Goal: Task Accomplishment & Management: Use online tool/utility

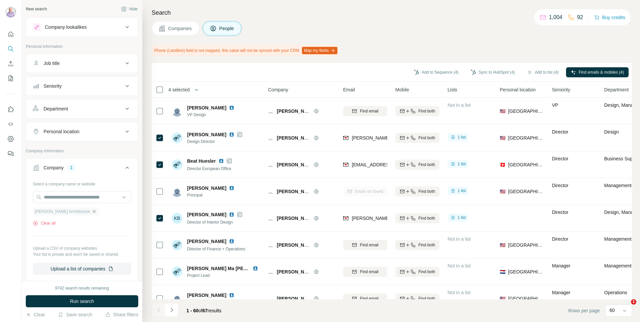
click at [91, 211] on icon "button" at bounding box center [93, 211] width 5 height 5
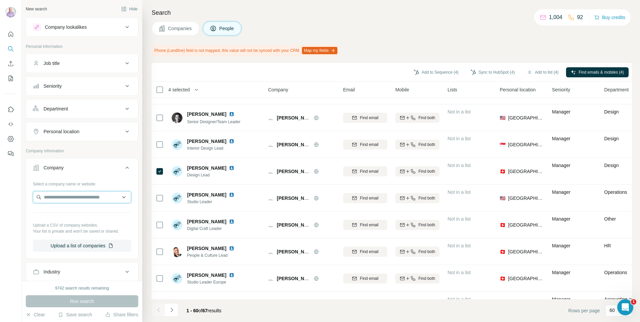
click at [70, 193] on input "text" at bounding box center [82, 197] width 98 height 12
type input "*"
type input "**********"
click at [91, 214] on div "Soda Group UK [DOMAIN_NAME]" at bounding box center [79, 218] width 90 height 25
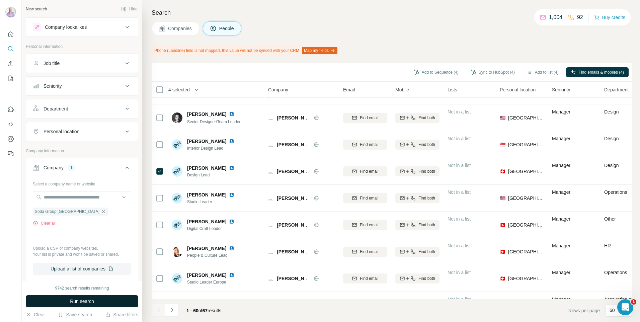
click at [88, 298] on span "Run search" at bounding box center [82, 301] width 24 height 7
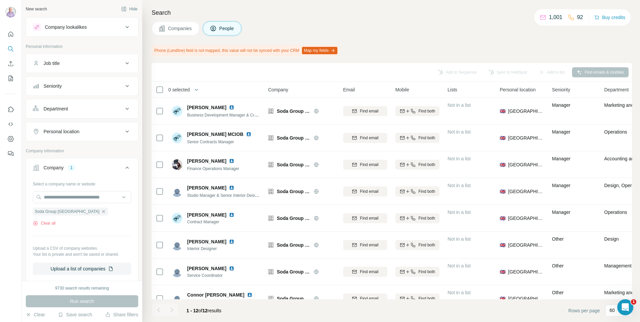
click at [173, 30] on span "Companies" at bounding box center [180, 28] width 24 height 7
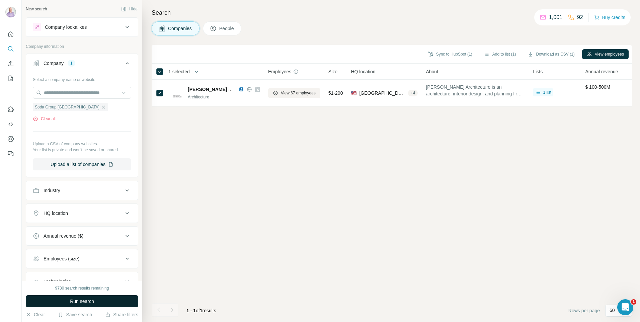
click at [118, 301] on button "Run search" at bounding box center [82, 301] width 112 height 12
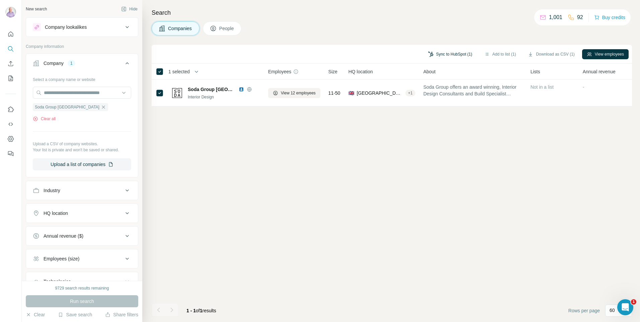
click at [467, 52] on button "Sync to HubSpot (1)" at bounding box center [450, 54] width 54 height 10
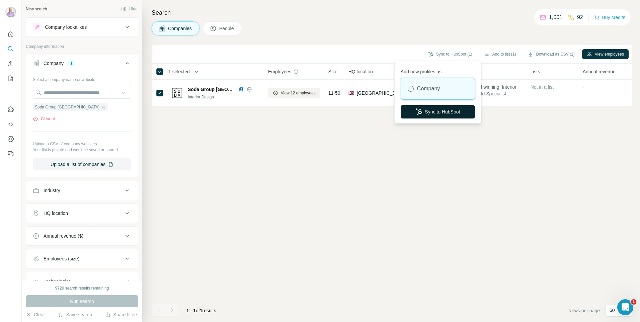
click at [449, 115] on button "Sync to HubSpot" at bounding box center [438, 111] width 74 height 13
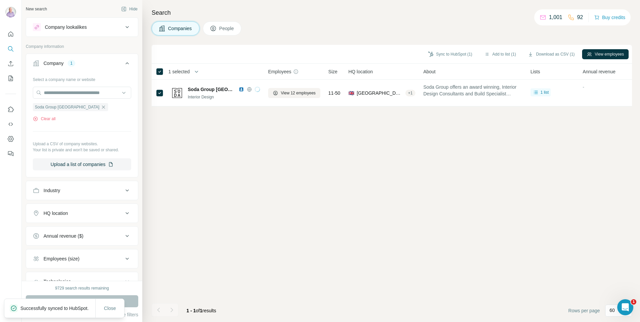
drag, startPoint x: 279, startPoint y: 95, endPoint x: 420, endPoint y: 164, distance: 156.8
click at [420, 164] on div "Sync to HubSpot (1) Add to list (1) Download as CSV (1) View employees 1 select…" at bounding box center [392, 183] width 480 height 277
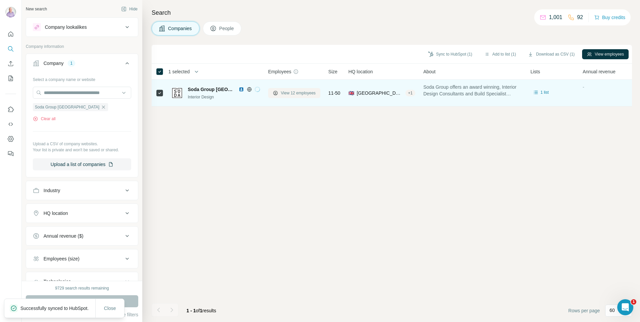
click at [274, 90] on icon at bounding box center [275, 92] width 5 height 5
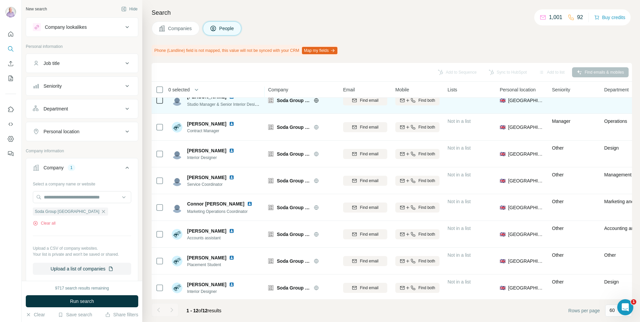
scroll to position [123, 0]
